Goal: Information Seeking & Learning: Understand process/instructions

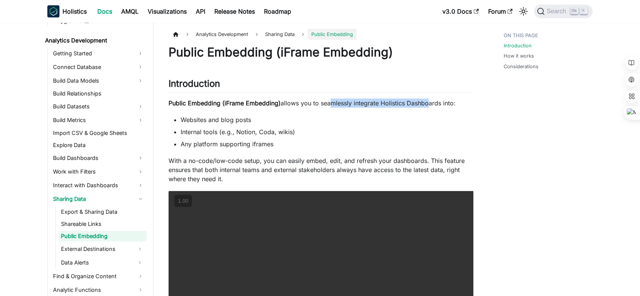
drag, startPoint x: 327, startPoint y: 103, endPoint x: 424, endPoint y: 104, distance: 96.6
click at [424, 104] on p "Public Embedding (iFrame Embedding) allows you to seamlessly integrate Holistic…" at bounding box center [321, 102] width 305 height 9
drag, startPoint x: 175, startPoint y: 156, endPoint x: 387, endPoint y: 185, distance: 214.1
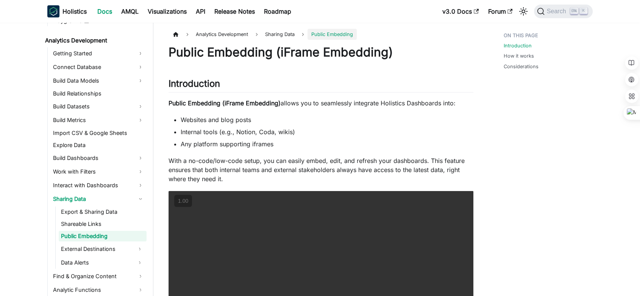
click at [387, 174] on p "With a no-code/low-code setup, you can easily embed, edit, and refresh your das…" at bounding box center [321, 169] width 305 height 27
drag, startPoint x: 274, startPoint y: 159, endPoint x: 341, endPoint y: 165, distance: 66.9
click at [341, 165] on p "With a no-code/low-code setup, you can easily embed, edit, and refresh your das…" at bounding box center [321, 169] width 305 height 27
click at [342, 163] on p "With a no-code/low-code setup, you can easily embed, edit, and refresh your das…" at bounding box center [321, 169] width 305 height 27
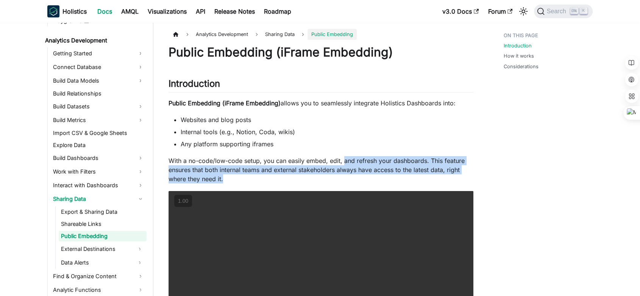
drag, startPoint x: 343, startPoint y: 161, endPoint x: 351, endPoint y: 179, distance: 19.3
click at [351, 179] on p "With a no-code/low-code setup, you can easily embed, edit, and refresh your das…" at bounding box center [321, 169] width 305 height 27
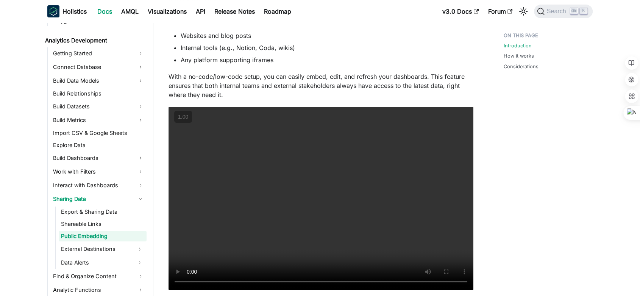
scroll to position [126, 0]
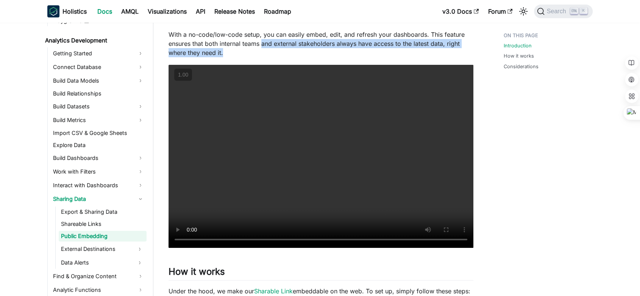
drag, startPoint x: 263, startPoint y: 45, endPoint x: 264, endPoint y: 53, distance: 8.3
click at [264, 53] on p "With a no-code/low-code setup, you can easily embed, edit, and refresh your das…" at bounding box center [321, 43] width 305 height 27
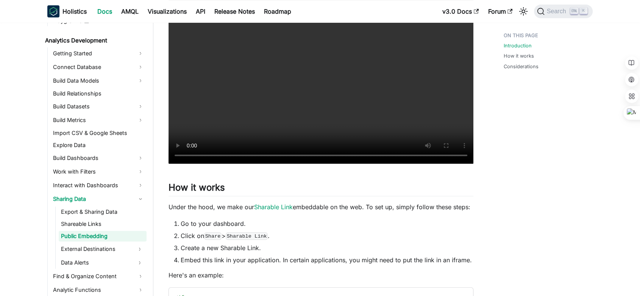
scroll to position [294, 0]
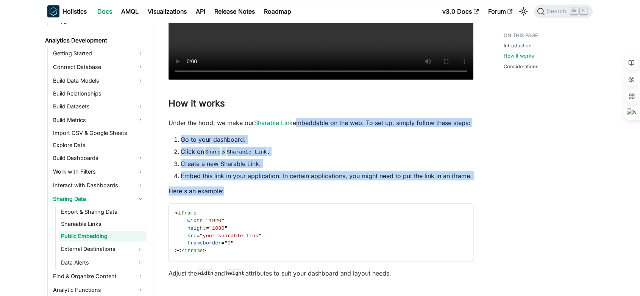
drag, startPoint x: 295, startPoint y: 122, endPoint x: 309, endPoint y: 186, distance: 66.0
click at [309, 186] on div "Public Embedding (iFrame Embedding) Introduction ​ Public Embedding (iFrame Emb…" at bounding box center [321, 95] width 305 height 691
click at [309, 186] on p "Here's an example:" at bounding box center [321, 190] width 305 height 9
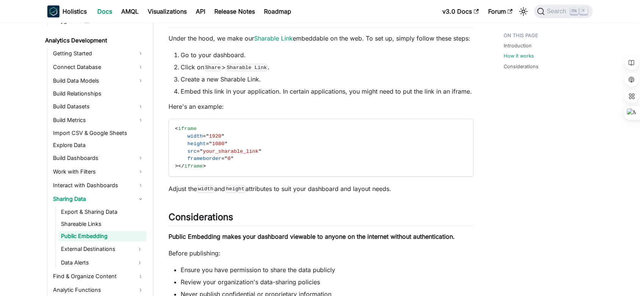
scroll to position [463, 0]
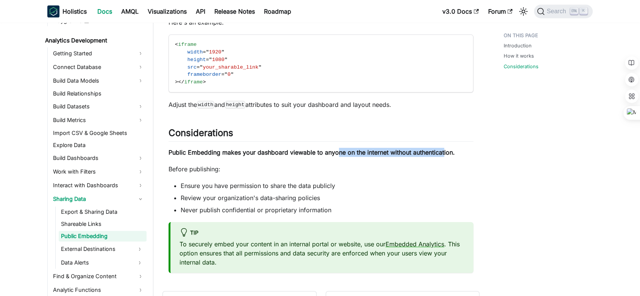
drag, startPoint x: 337, startPoint y: 151, endPoint x: 445, endPoint y: 151, distance: 107.2
click at [445, 151] on strong "Public Embedding makes your dashboard viewable to anyone on the internet withou…" at bounding box center [312, 152] width 286 height 8
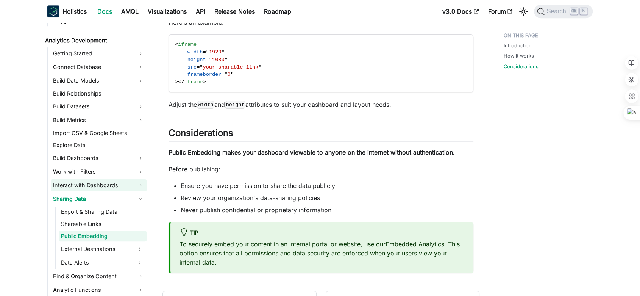
click at [89, 183] on link "Interact with Dashboards" at bounding box center [99, 185] width 96 height 12
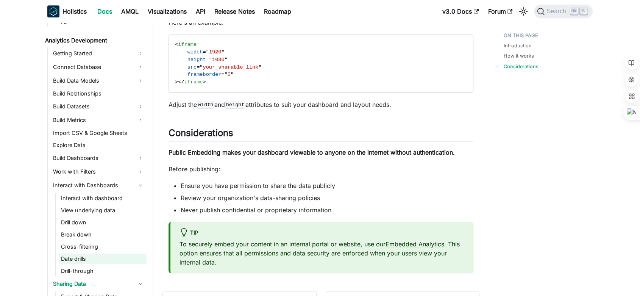
click at [87, 260] on link "Date drills" at bounding box center [103, 258] width 88 height 11
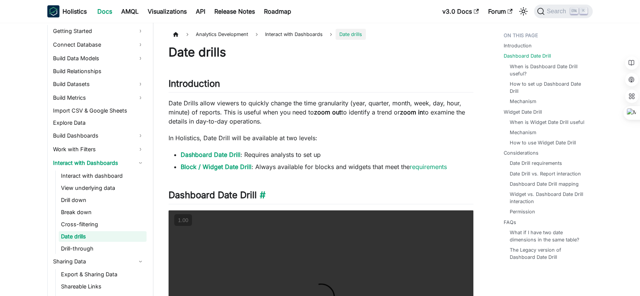
scroll to position [168, 0]
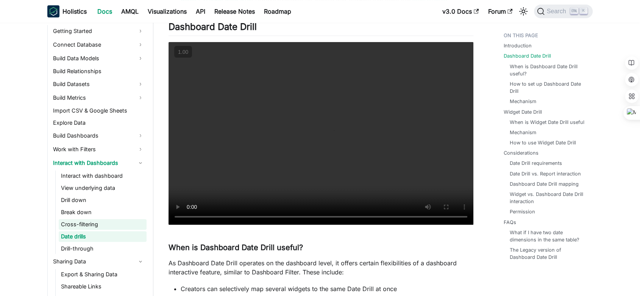
click at [91, 228] on link "Cross-filtering" at bounding box center [103, 224] width 88 height 11
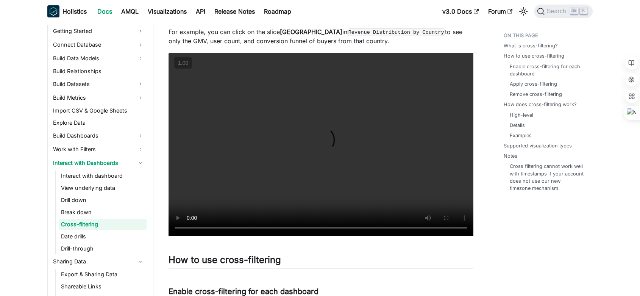
scroll to position [210, 0]
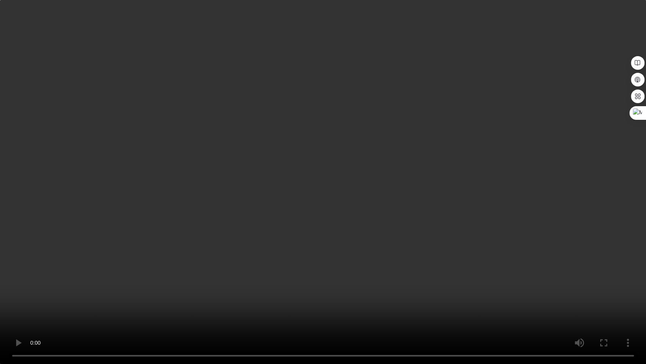
click at [470, 178] on video "Your browser does not support embedding video, but you can download it ." at bounding box center [323, 182] width 646 height 364
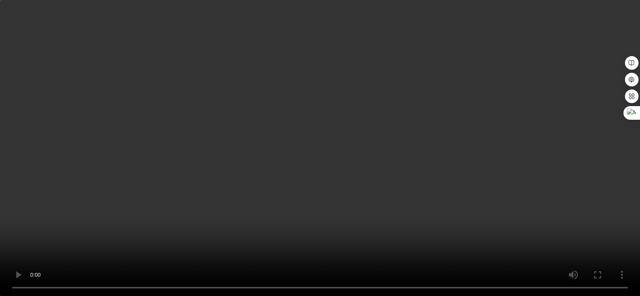
scroll to position [126, 0]
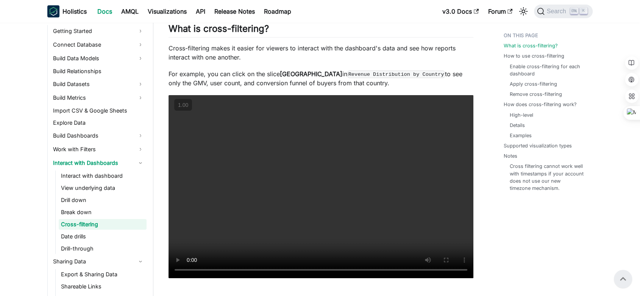
click at [446, 84] on p "For example, you can click on the slice Philippines in Revenue Distribution by …" at bounding box center [321, 78] width 305 height 18
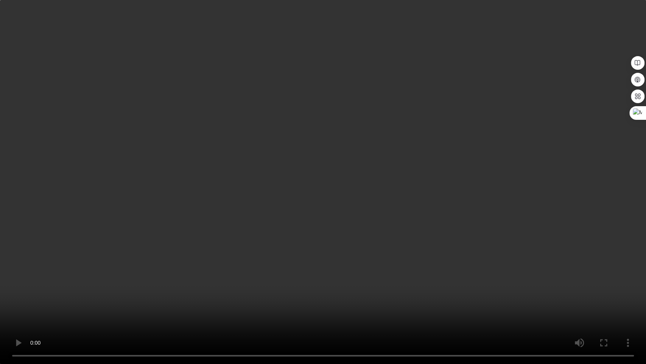
click at [293, 209] on video "Your browser does not support embedding video, but you can download it ." at bounding box center [323, 182] width 646 height 364
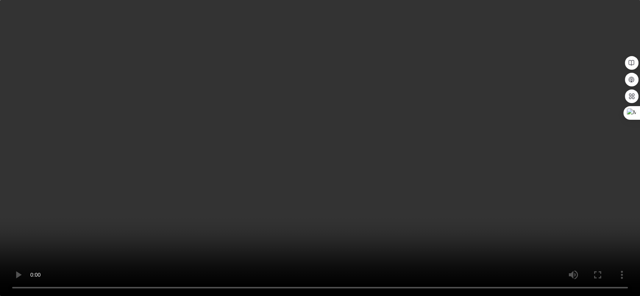
scroll to position [1010, 0]
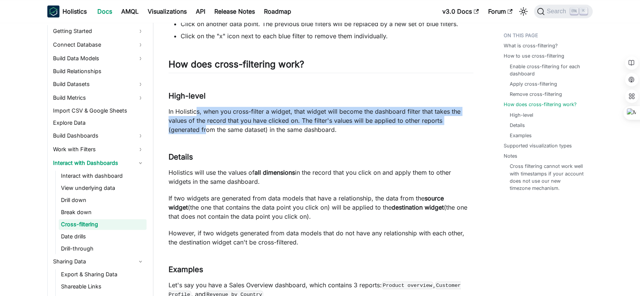
drag, startPoint x: 197, startPoint y: 108, endPoint x: 206, endPoint y: 130, distance: 23.3
click at [206, 130] on p "In Holistics, when you cross-filter a widget, that widget will become the dashb…" at bounding box center [321, 120] width 305 height 27
click at [237, 123] on p "In Holistics, when you cross-filter a widget, that widget will become the dashb…" at bounding box center [321, 120] width 305 height 27
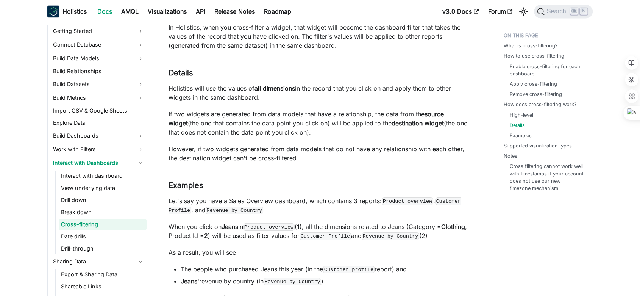
scroll to position [1178, 0]
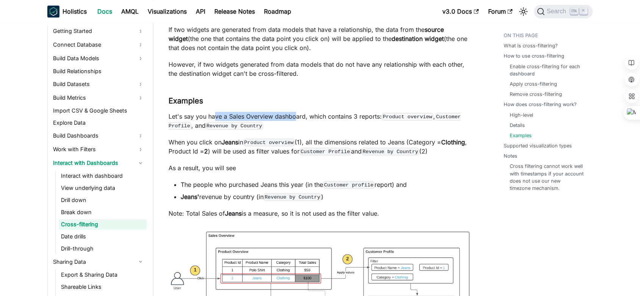
drag, startPoint x: 216, startPoint y: 117, endPoint x: 297, endPoint y: 121, distance: 81.1
click at [297, 121] on p "Let's say you have a Sales Overview dashboard, which contains 3 reports: Produc…" at bounding box center [321, 121] width 305 height 18
click at [303, 119] on p "Let's say you have a Sales Overview dashboard, which contains 3 reports: Produc…" at bounding box center [321, 121] width 305 height 18
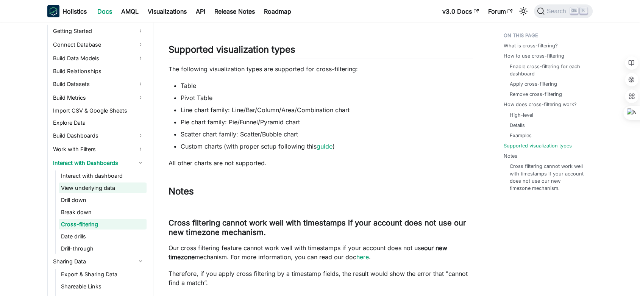
scroll to position [254, 0]
